Goal: Transaction & Acquisition: Purchase product/service

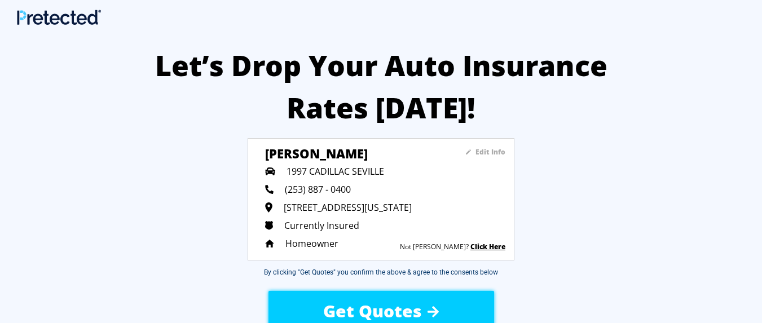
click at [371, 310] on span "Get Quotes" at bounding box center [372, 311] width 99 height 23
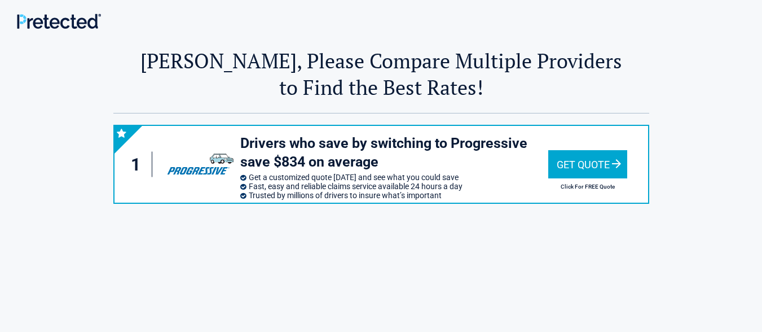
click at [576, 163] on div "Get Quote" at bounding box center [588, 164] width 79 height 28
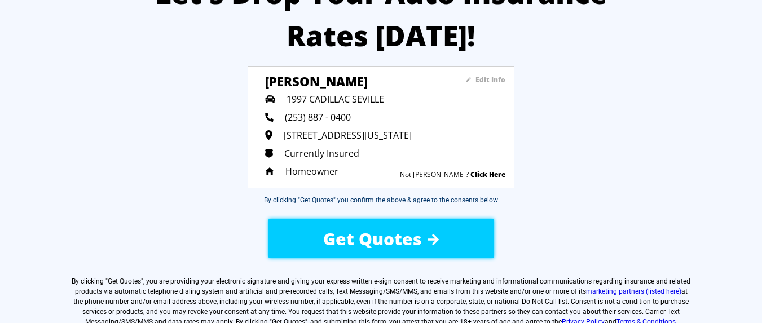
scroll to position [74, 0]
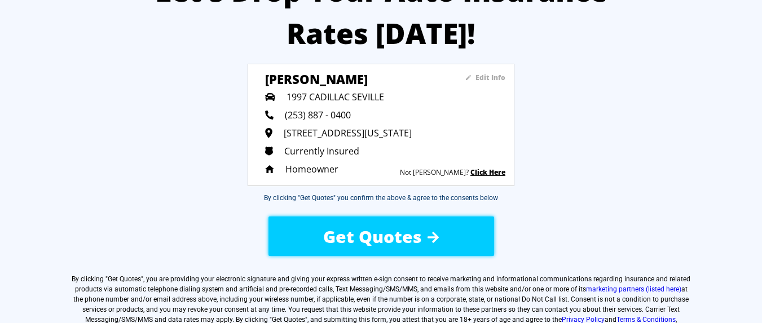
click at [378, 233] on span "Get Quotes" at bounding box center [372, 236] width 99 height 23
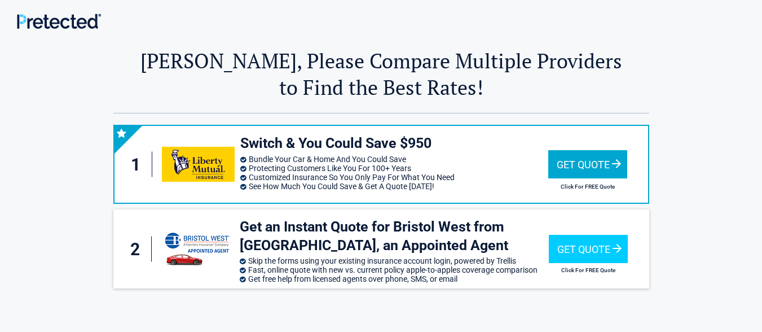
click at [581, 161] on div "Get Quote" at bounding box center [588, 164] width 79 height 28
